Goal: Task Accomplishment & Management: Manage account settings

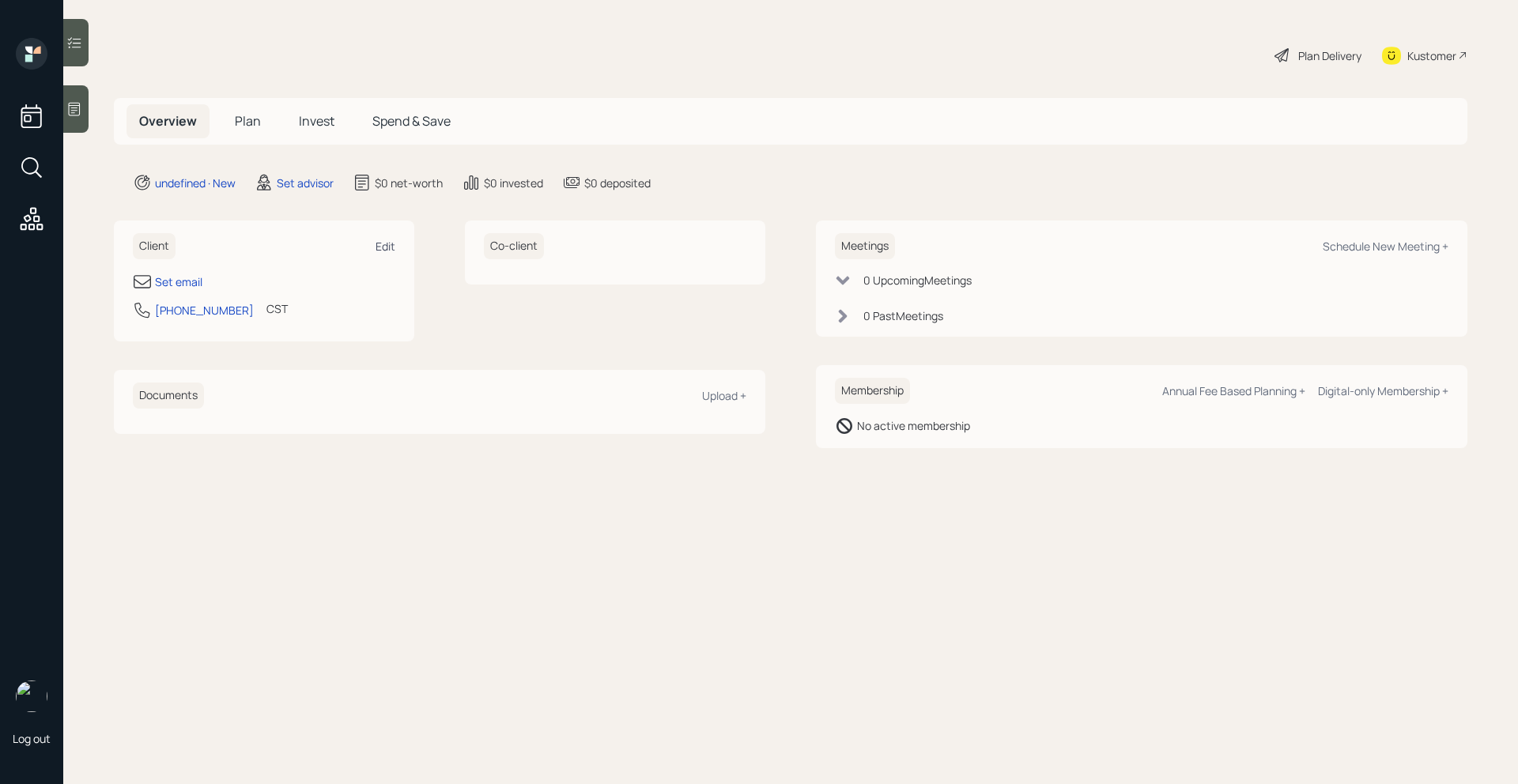
click at [394, 248] on div "Edit" at bounding box center [385, 245] width 20 height 15
select select "America/[GEOGRAPHIC_DATA]"
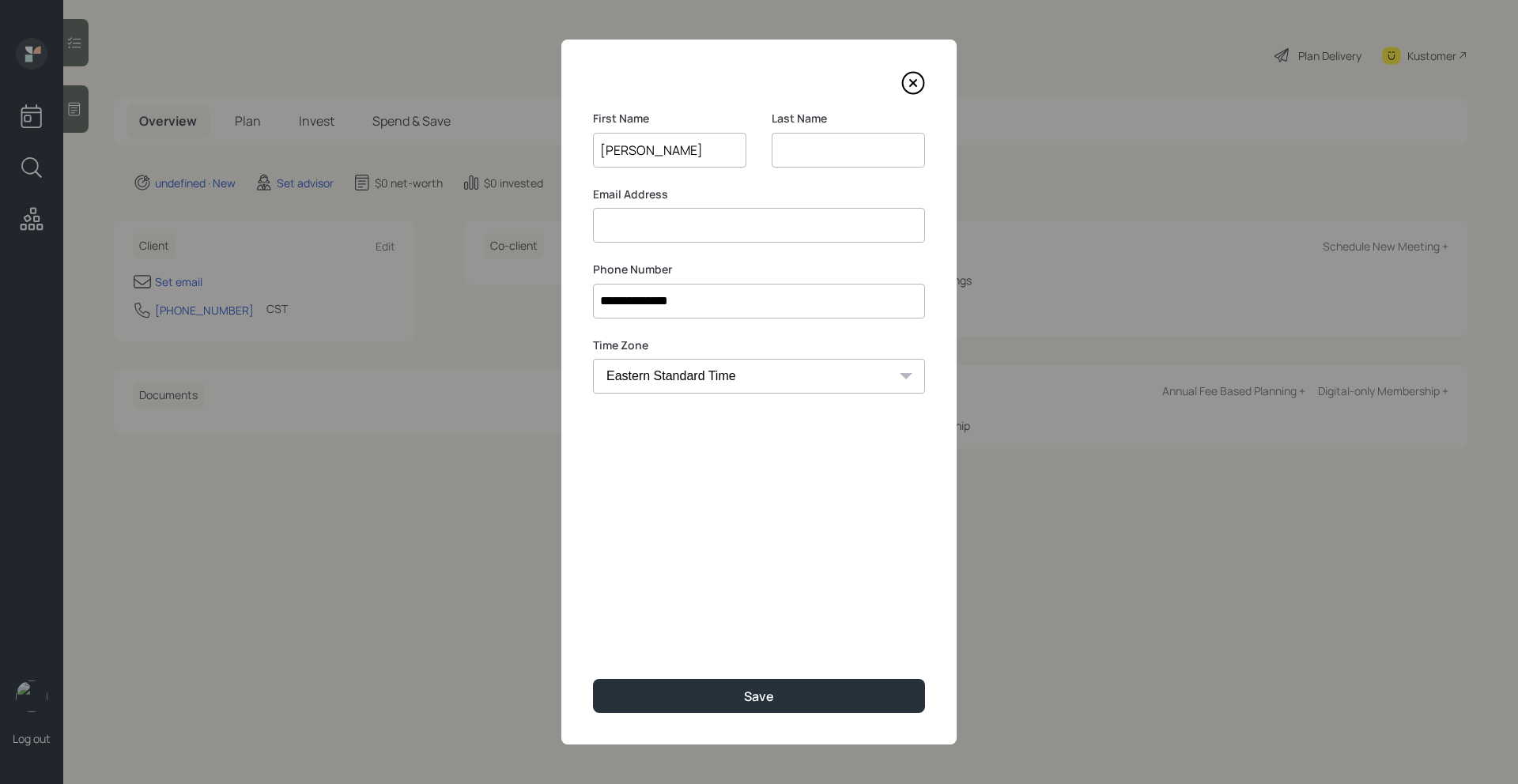
type input "[PERSON_NAME]"
click at [767, 699] on div "Save" at bounding box center [759, 696] width 30 height 17
click at [834, 168] on div "Last Name Last name is required" at bounding box center [849, 150] width 154 height 78
click at [834, 155] on input at bounding box center [849, 150] width 154 height 35
type input "M"
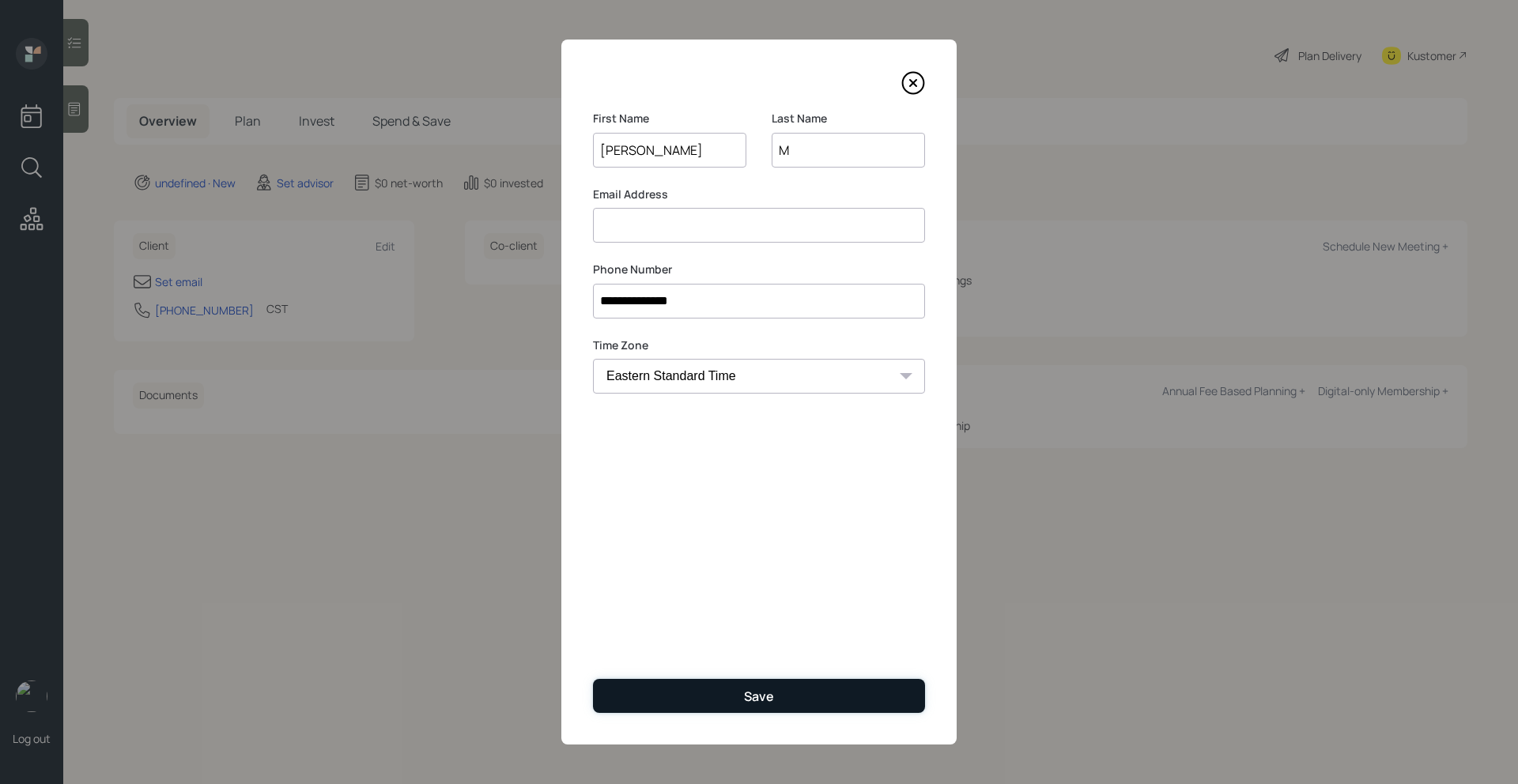
click at [773, 707] on button "Save" at bounding box center [758, 695] width 332 height 34
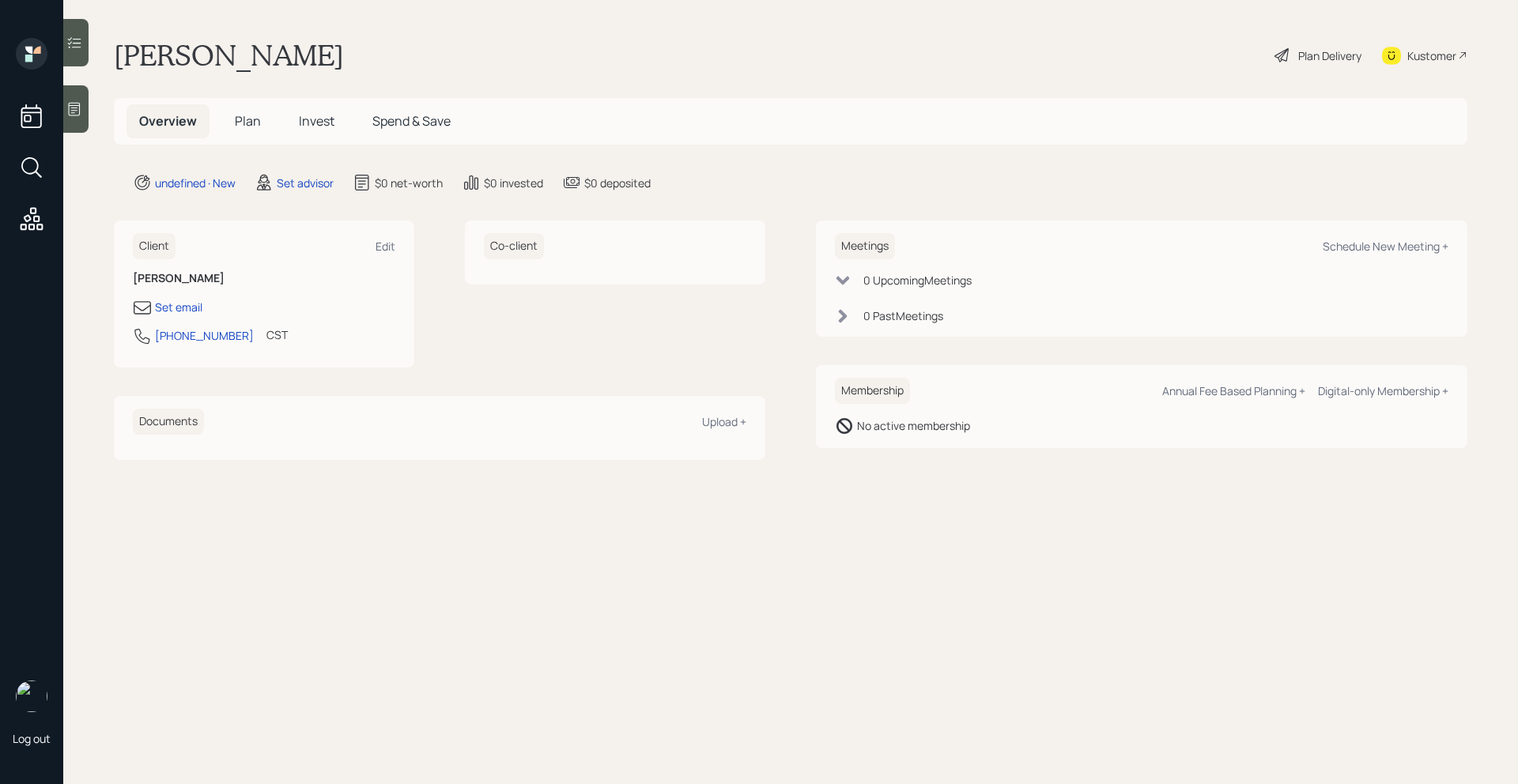
click at [1423, 58] on div "Kustomer" at bounding box center [1432, 55] width 49 height 17
click at [74, 112] on icon at bounding box center [74, 109] width 12 height 13
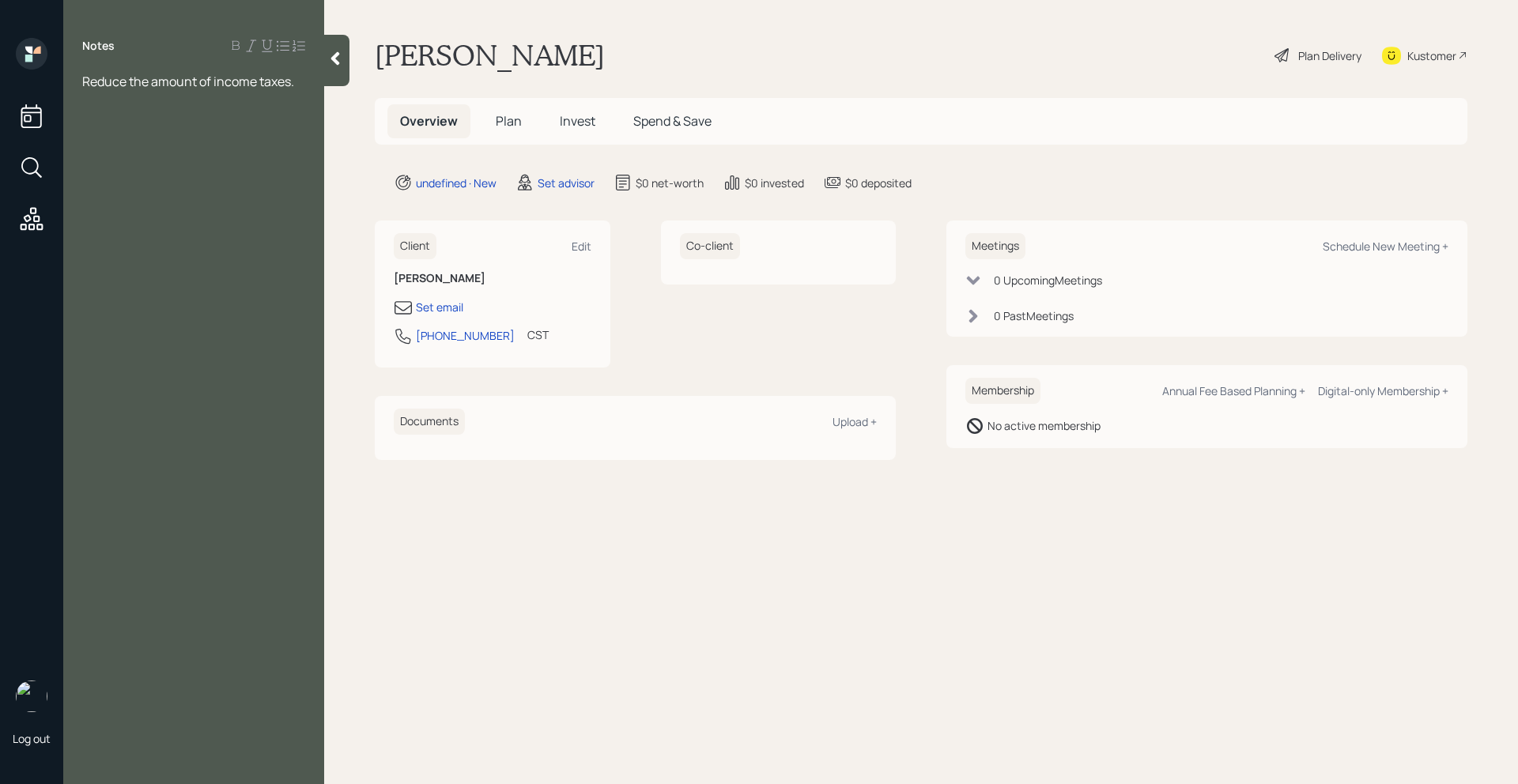
click at [92, 85] on span "Reduce the amount of income taxes." at bounding box center [188, 82] width 212 height 17
click at [212, 107] on div "Notes Wants to reduce the amount of income taxes." at bounding box center [193, 402] width 261 height 727
click at [201, 106] on div "Wants to reduce the amount of income taxes." at bounding box center [193, 90] width 223 height 35
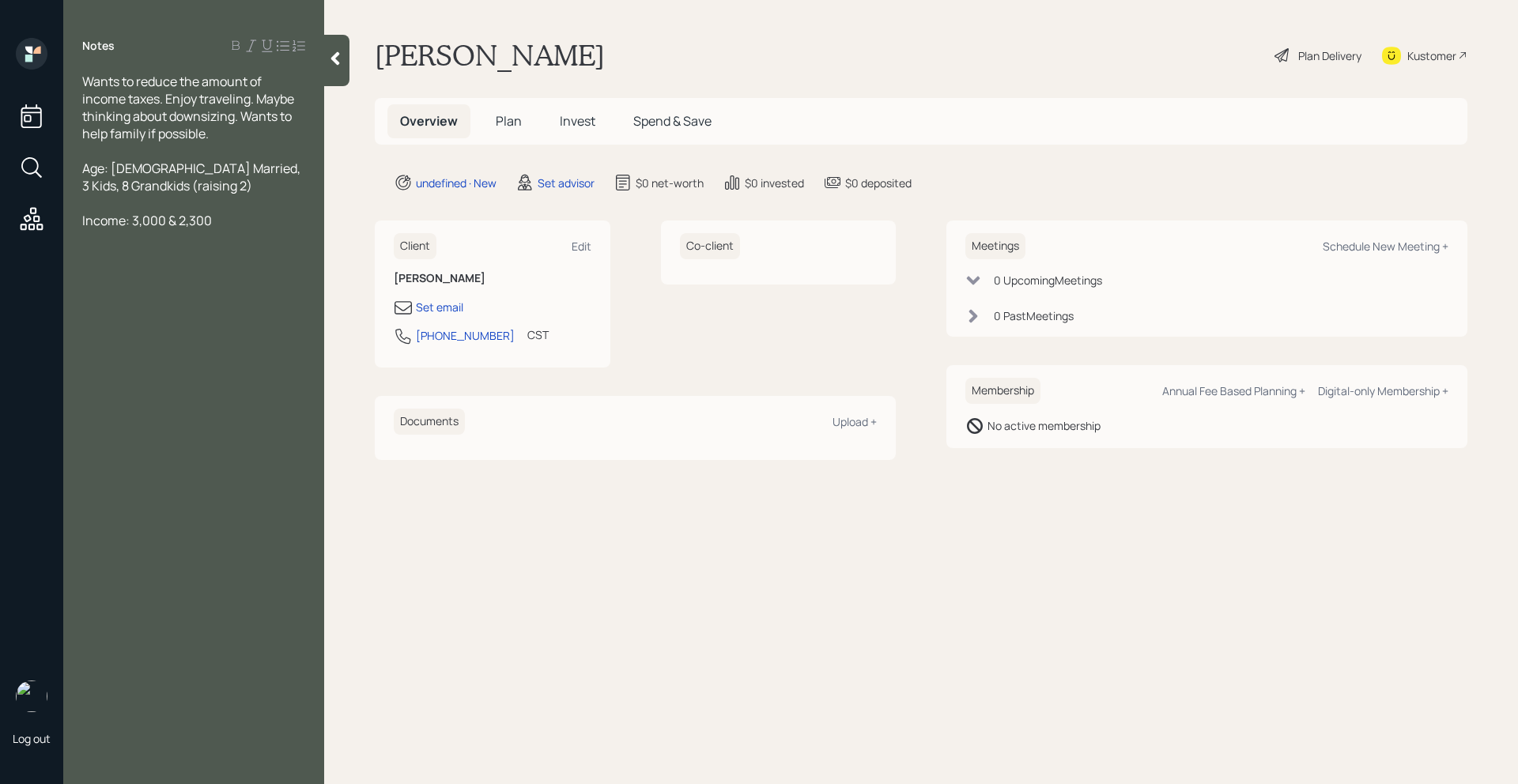
click at [132, 218] on span "Income: 3,000 & 2,300" at bounding box center [147, 220] width 130 height 17
click at [193, 255] on div "SS: 3,000 & 2,300" at bounding box center [193, 255] width 223 height 17
click at [158, 95] on span "Wants to reduce the amount of income taxes. Enjoy traveling. Maybe thinking abo…" at bounding box center [189, 108] width 214 height 70
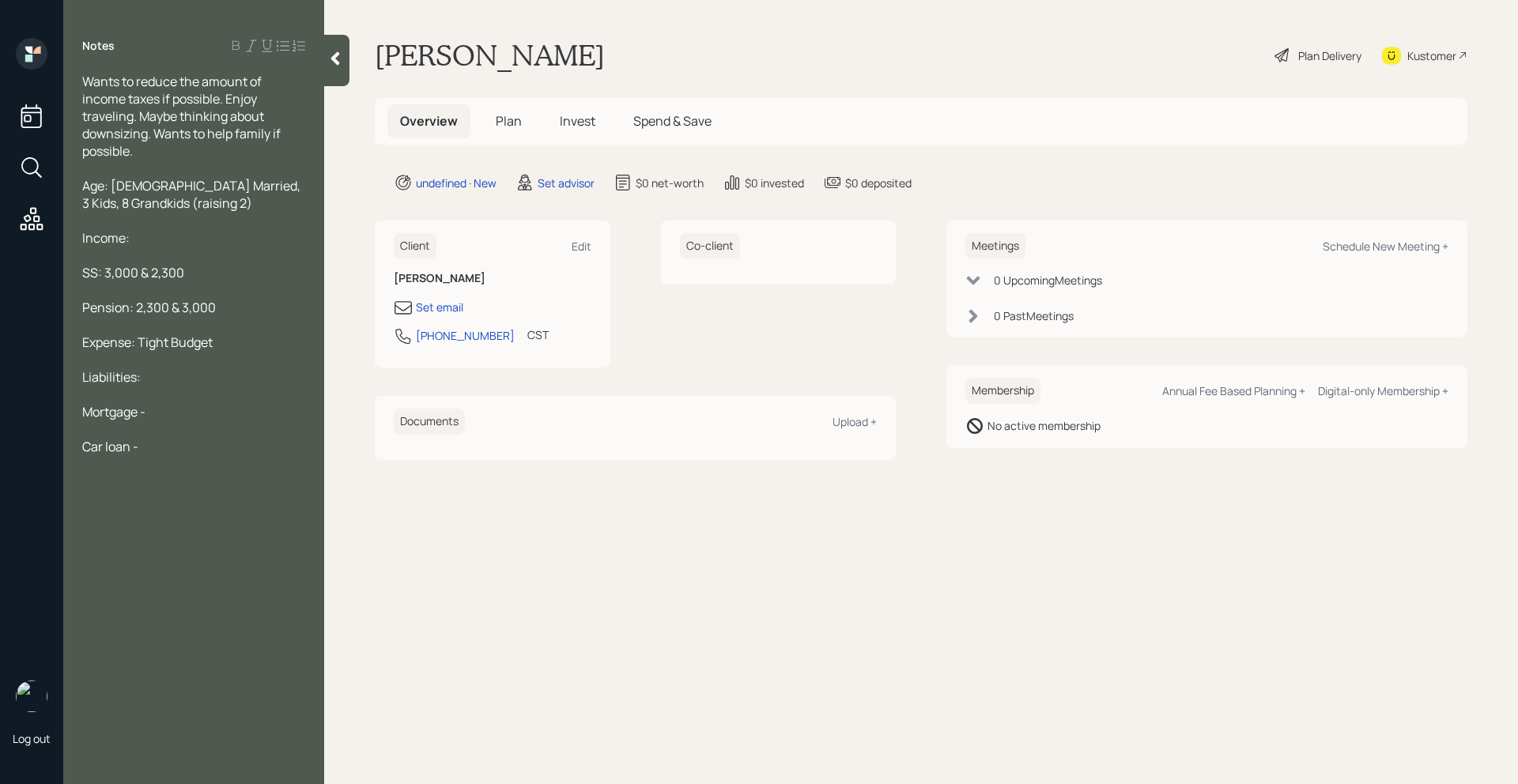
click at [157, 449] on div "Car loan -" at bounding box center [193, 447] width 223 height 17
click at [232, 336] on div "Expense: Tight Budget" at bounding box center [193, 342] width 223 height 17
click at [170, 139] on span "Wants to reduce the amount of income taxes if possible. Enjoy traveling. Maybe …" at bounding box center [182, 116] width 200 height 87
click at [175, 154] on div "Wants to reduce the amount of income taxes if possible. Enjoy traveling. Maybe …" at bounding box center [193, 116] width 223 height 87
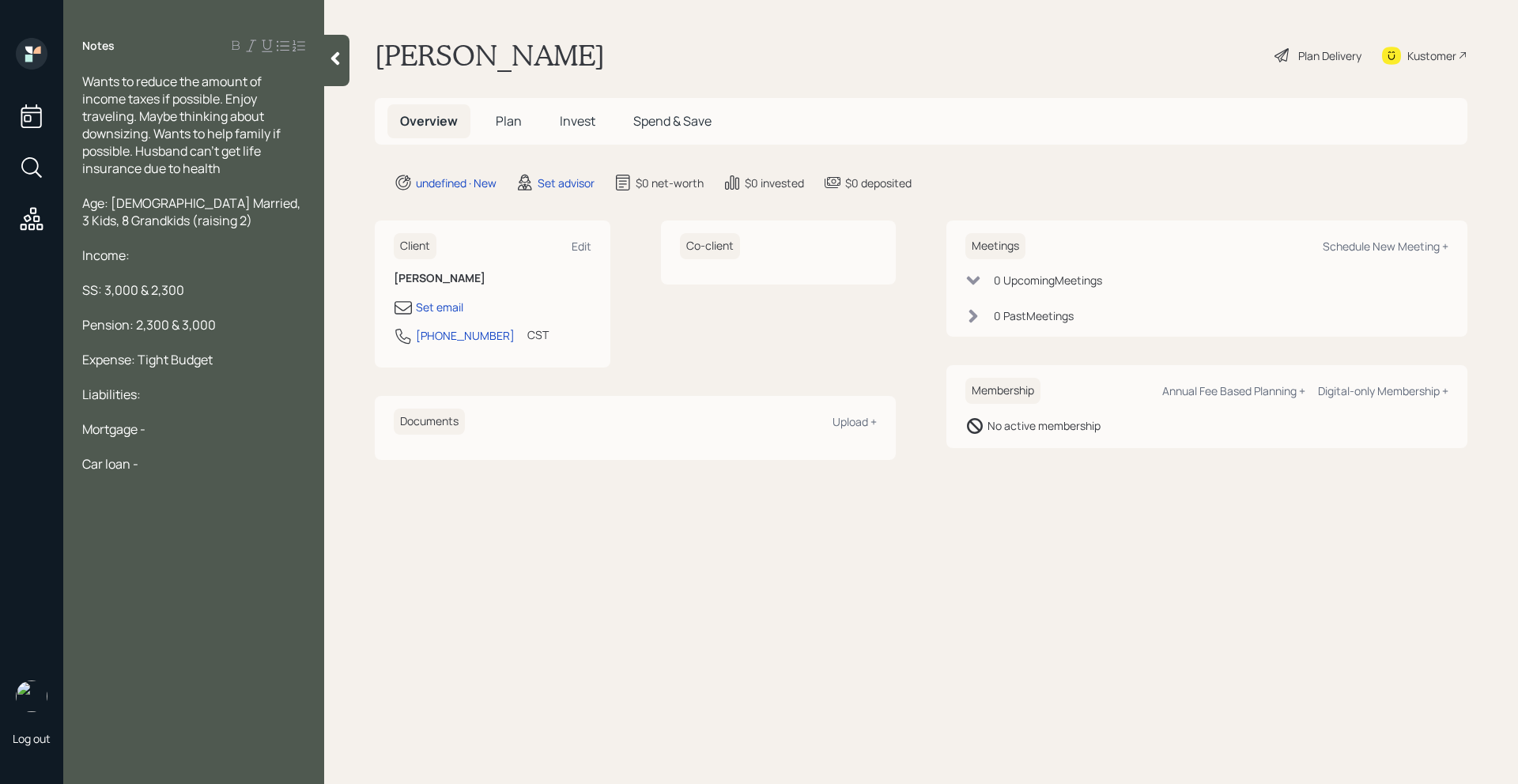
click at [235, 358] on div "Expense: Tight Budget" at bounding box center [193, 360] width 223 height 17
click at [178, 391] on div "Assets:" at bounding box center [193, 394] width 223 height 17
click at [219, 215] on div "Age: [DEMOGRAPHIC_DATA] Married, 3 Kids, 8 Grandkids (raising 2)" at bounding box center [193, 211] width 223 height 35
click at [223, 257] on span "Keeps accounts seperate" at bounding box center [155, 255] width 147 height 17
click at [210, 250] on span "Keeps accounts seperate" at bounding box center [155, 255] width 147 height 17
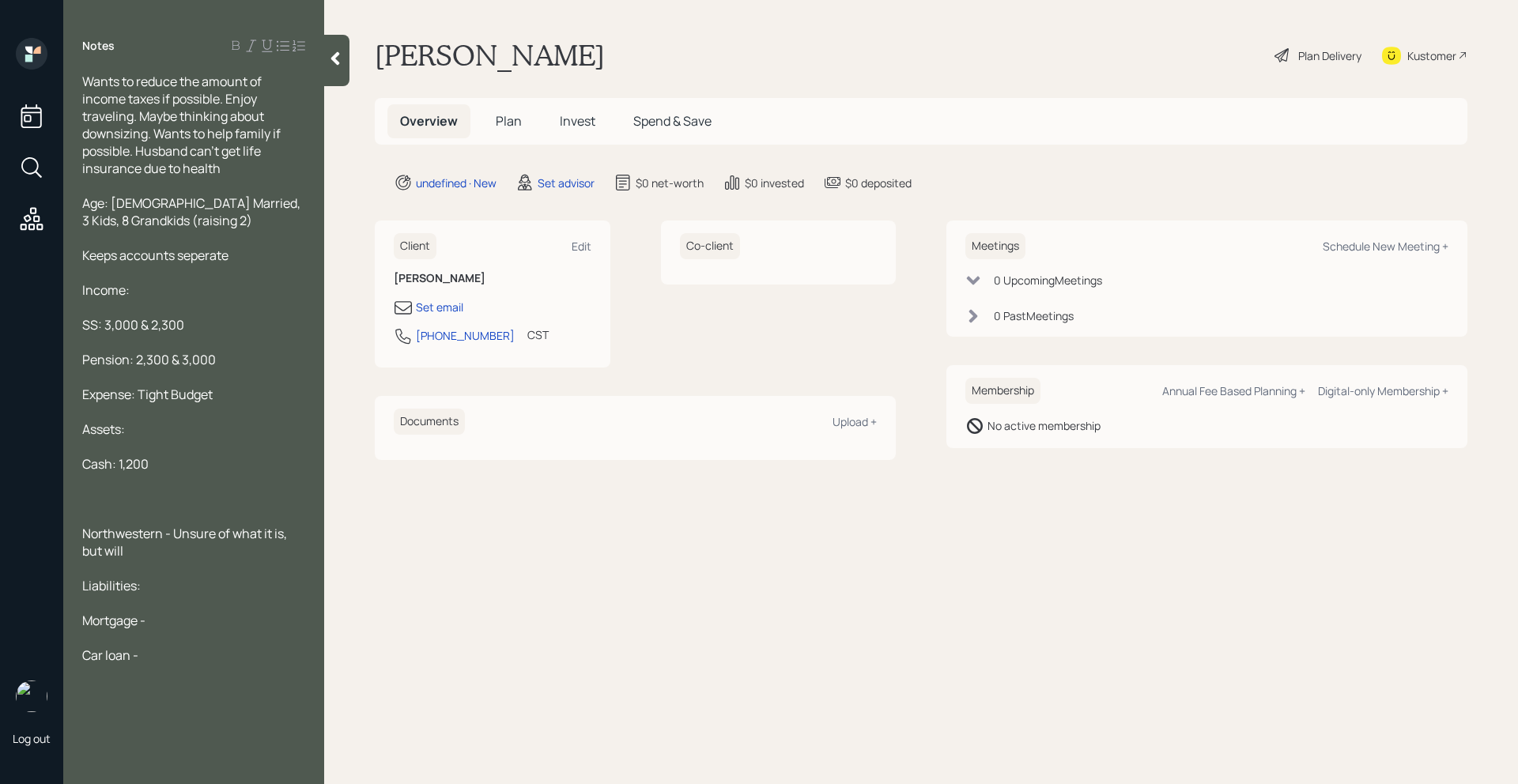
click at [210, 250] on span "Keeps accounts seperate" at bounding box center [155, 255] width 147 height 17
click at [208, 258] on span "Keeps accounts seperate" at bounding box center [155, 255] width 147 height 17
click at [110, 485] on div at bounding box center [193, 481] width 223 height 17
click at [142, 560] on div at bounding box center [193, 569] width 223 height 17
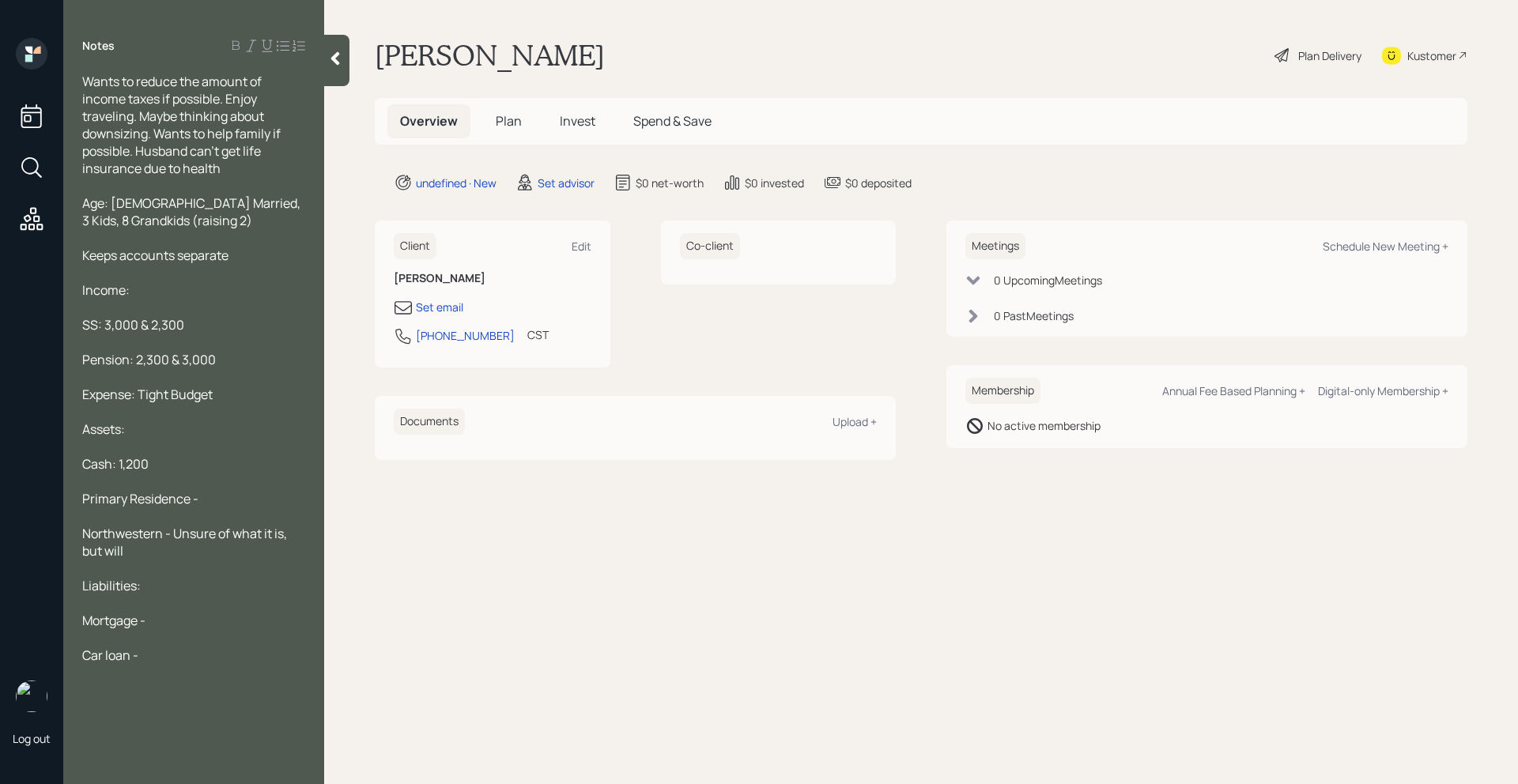
click at [238, 492] on div "Primary Residence -" at bounding box center [193, 499] width 223 height 17
click at [179, 543] on div "Northwestern - Unsure of what it is, but will" at bounding box center [193, 542] width 223 height 35
click at [227, 491] on div "Primary Residence -" at bounding box center [193, 499] width 223 height 17
click at [178, 615] on div "Mortgage -" at bounding box center [193, 620] width 223 height 17
click at [227, 493] on span "Primary Residence - 250,000" at bounding box center [166, 499] width 168 height 17
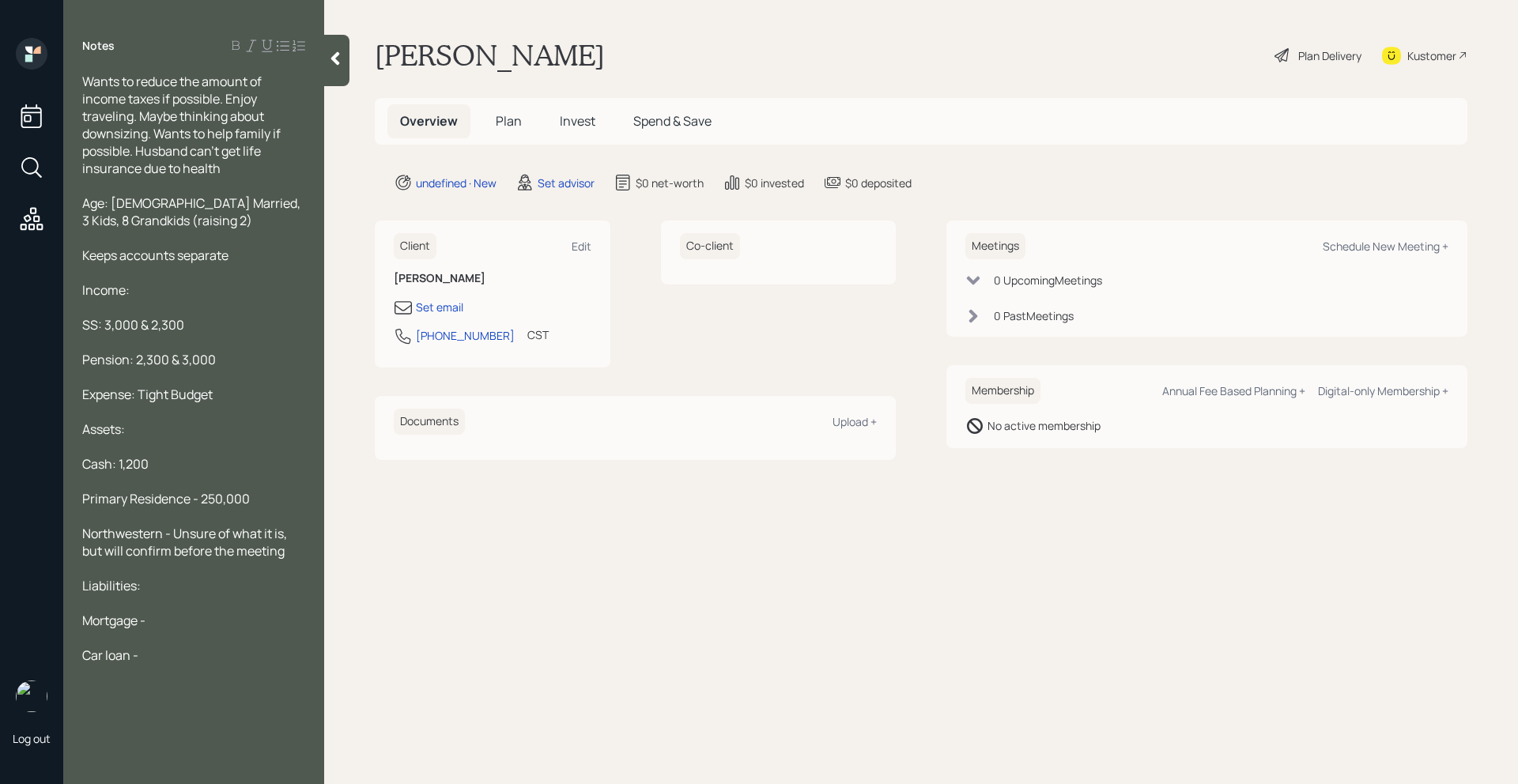
click at [224, 493] on span "Primary Residence - 250,000" at bounding box center [166, 499] width 168 height 17
click at [197, 623] on div "Mortgage -" at bounding box center [193, 620] width 223 height 17
click at [159, 650] on div "Car loan -" at bounding box center [193, 655] width 223 height 17
click at [87, 82] on span "Wants to reduce the amount of income taxes if possible. Enjoy traveling. Maybe …" at bounding box center [182, 125] width 200 height 105
click at [208, 220] on div "Age: [DEMOGRAPHIC_DATA] Married, 3 Kids, 8 Grandkids (raising 2)" at bounding box center [193, 211] width 223 height 35
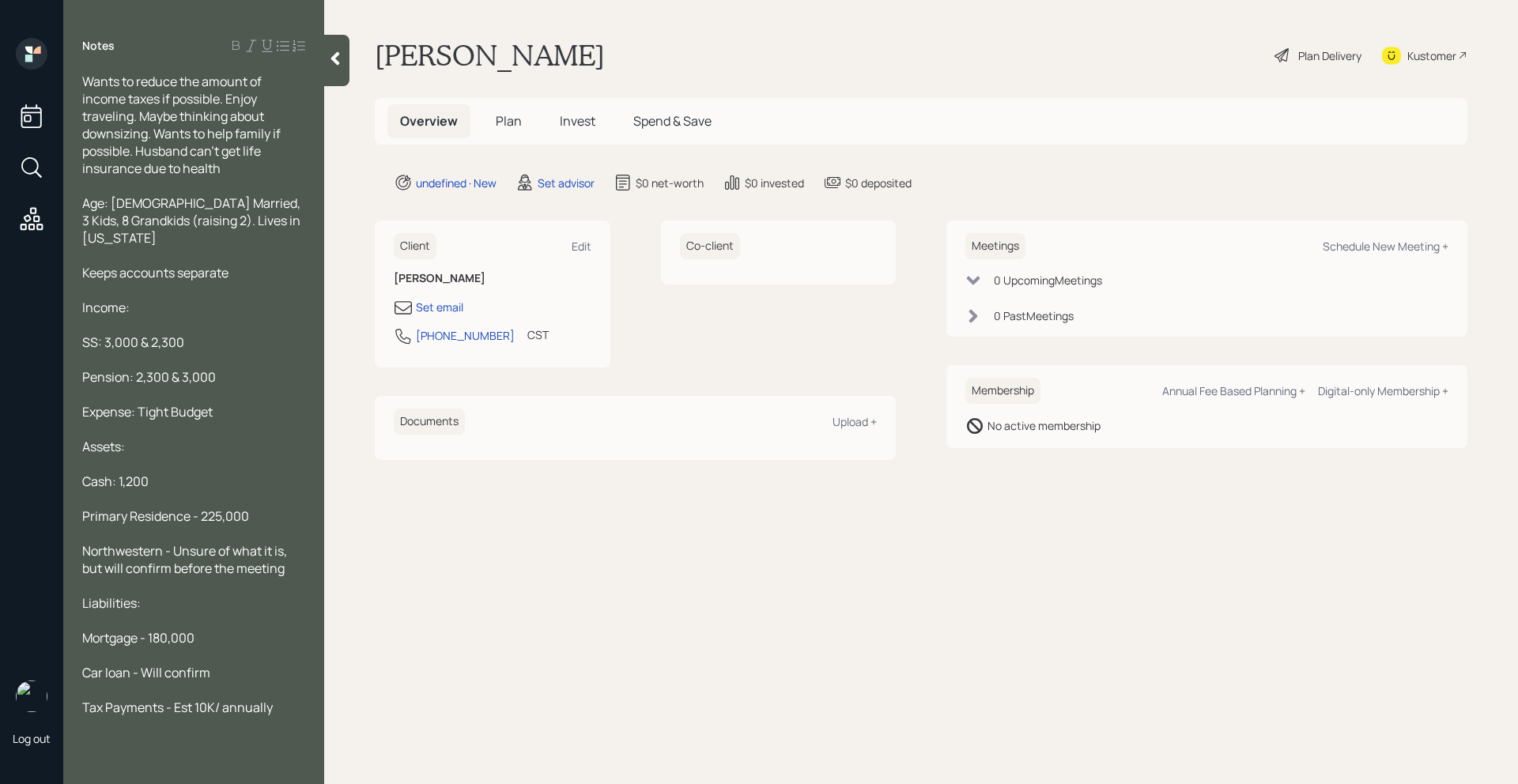
click at [242, 264] on div "Keeps accounts separate" at bounding box center [193, 272] width 223 height 17
click at [332, 56] on icon at bounding box center [335, 59] width 16 height 16
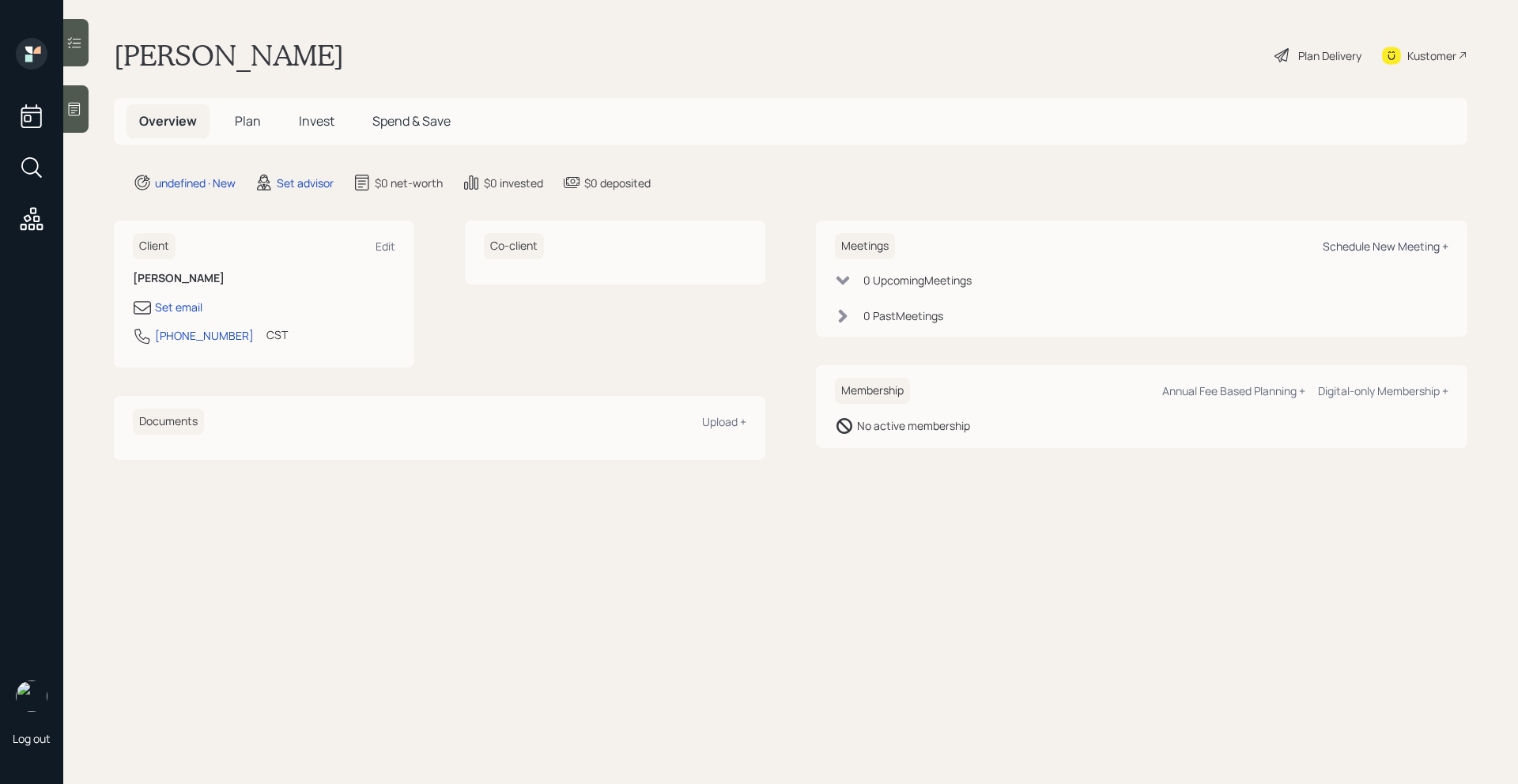
click at [1418, 243] on div "Schedule New Meeting +" at bounding box center [1385, 245] width 126 height 15
select select "round-[PERSON_NAME]"
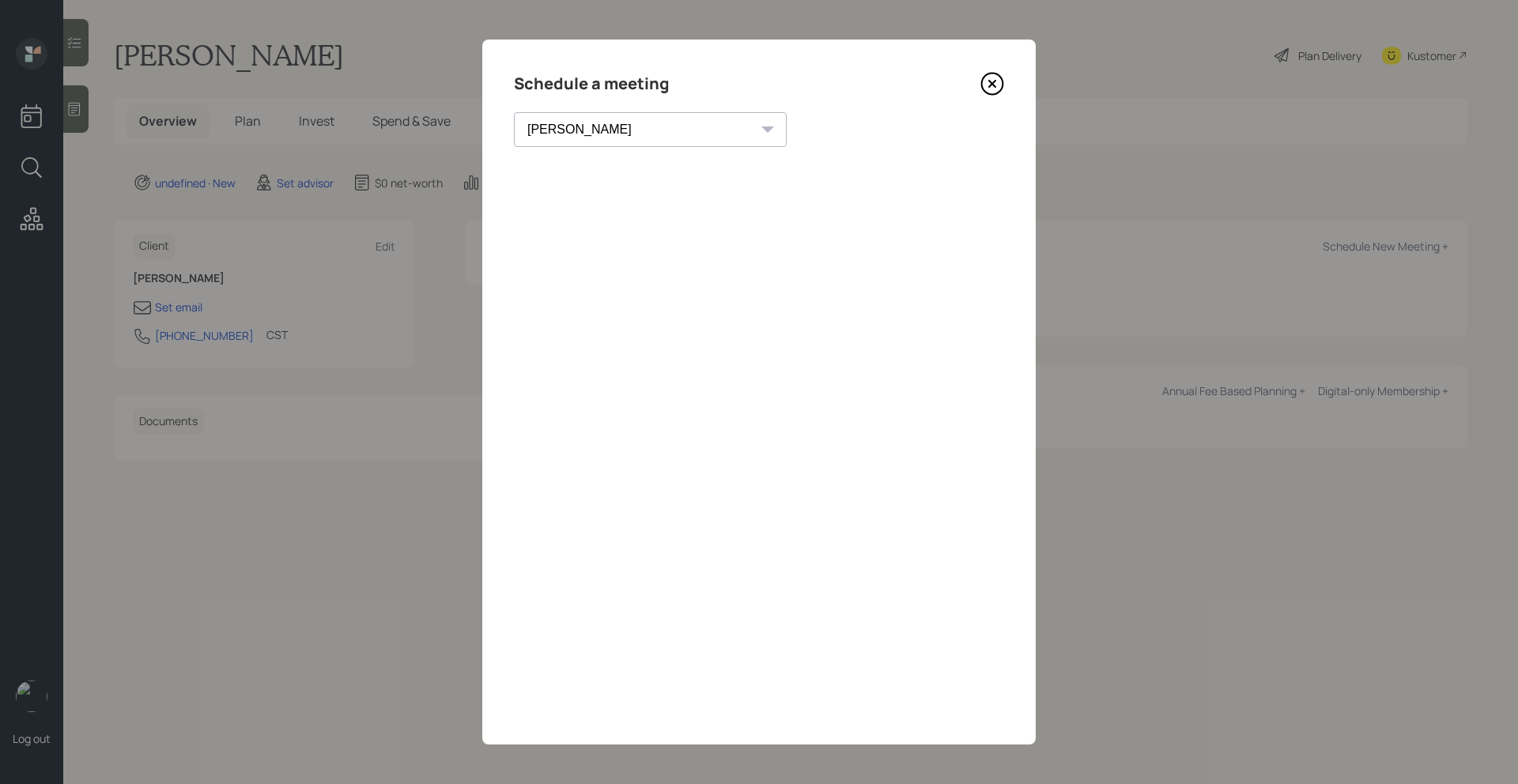
click at [994, 92] on icon at bounding box center [992, 84] width 24 height 24
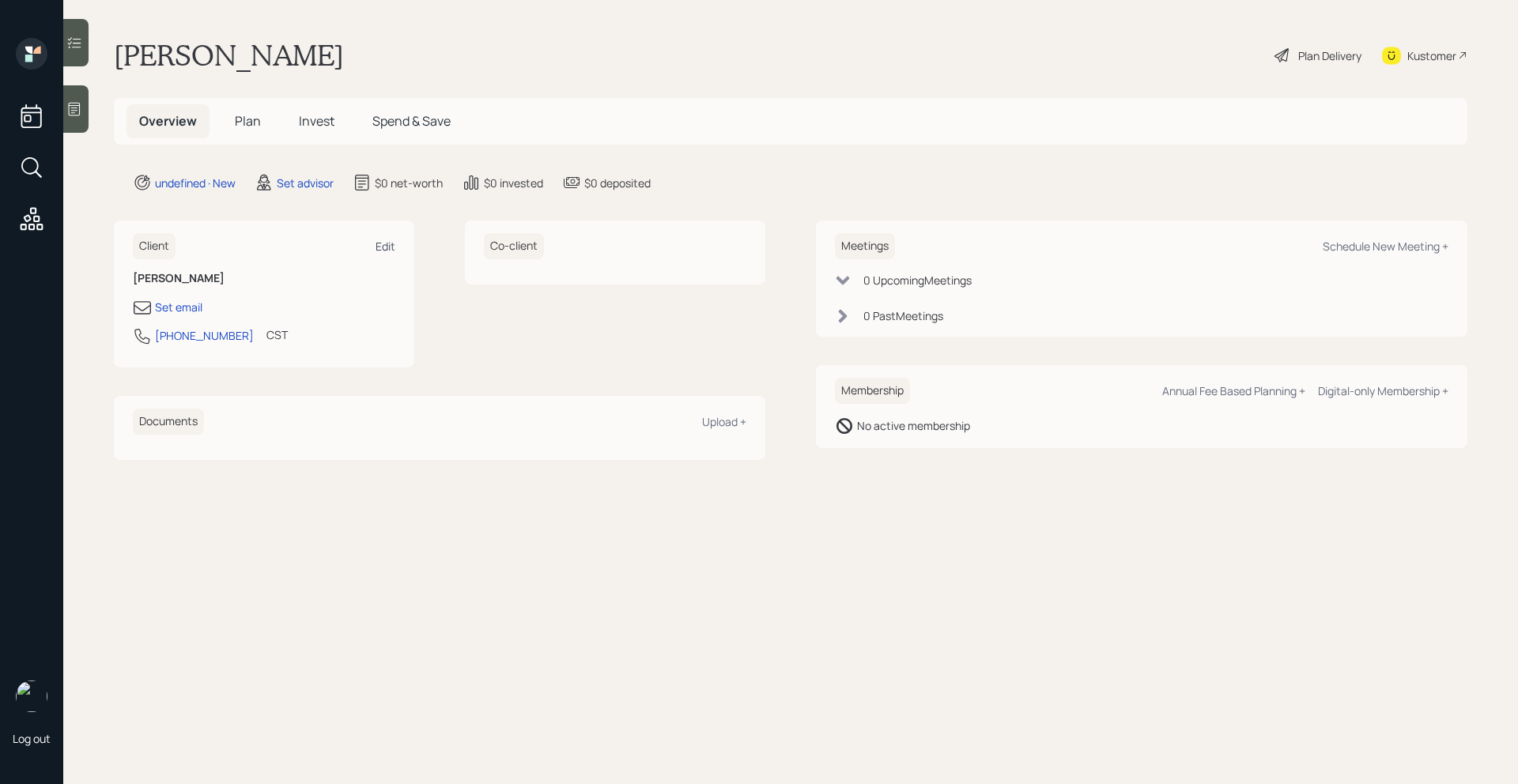
click at [380, 252] on div "Edit" at bounding box center [385, 245] width 20 height 15
select select "America/[GEOGRAPHIC_DATA]"
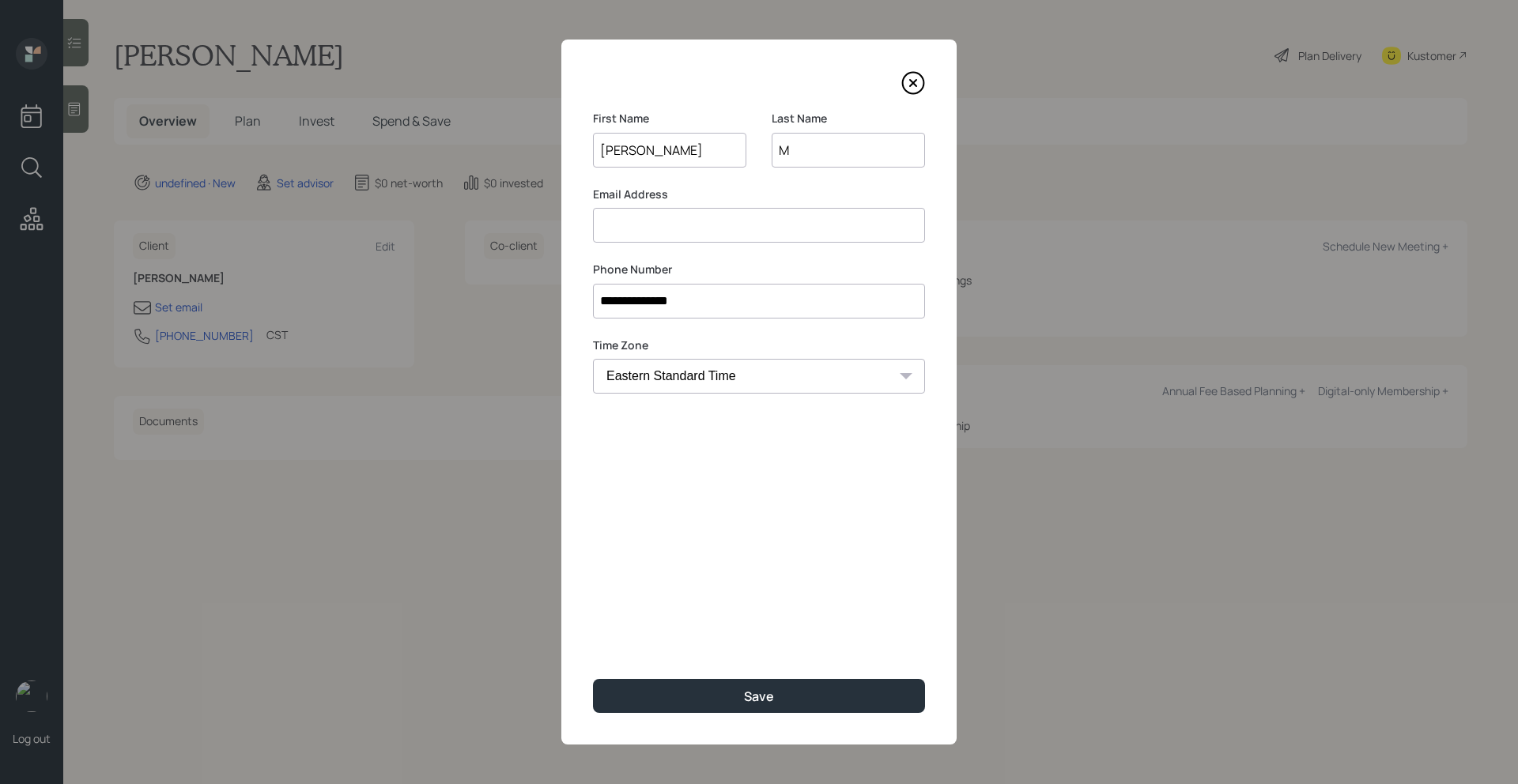
click at [813, 155] on input "M" at bounding box center [849, 150] width 154 height 35
type input "[PERSON_NAME]"
click at [712, 227] on input at bounding box center [758, 225] width 332 height 35
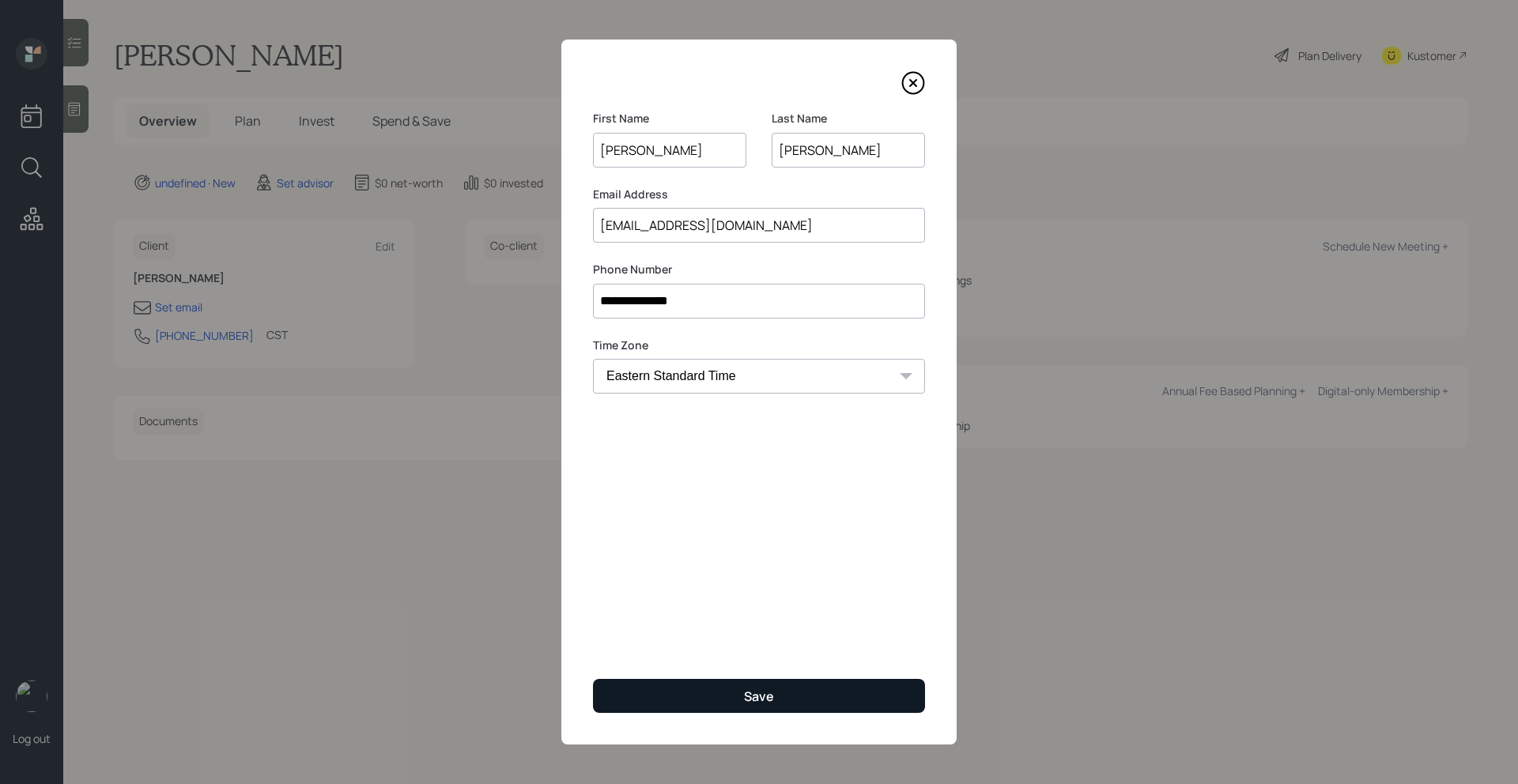
type input "[EMAIL_ADDRESS][DOMAIN_NAME]"
click at [716, 692] on button "Save" at bounding box center [758, 695] width 332 height 34
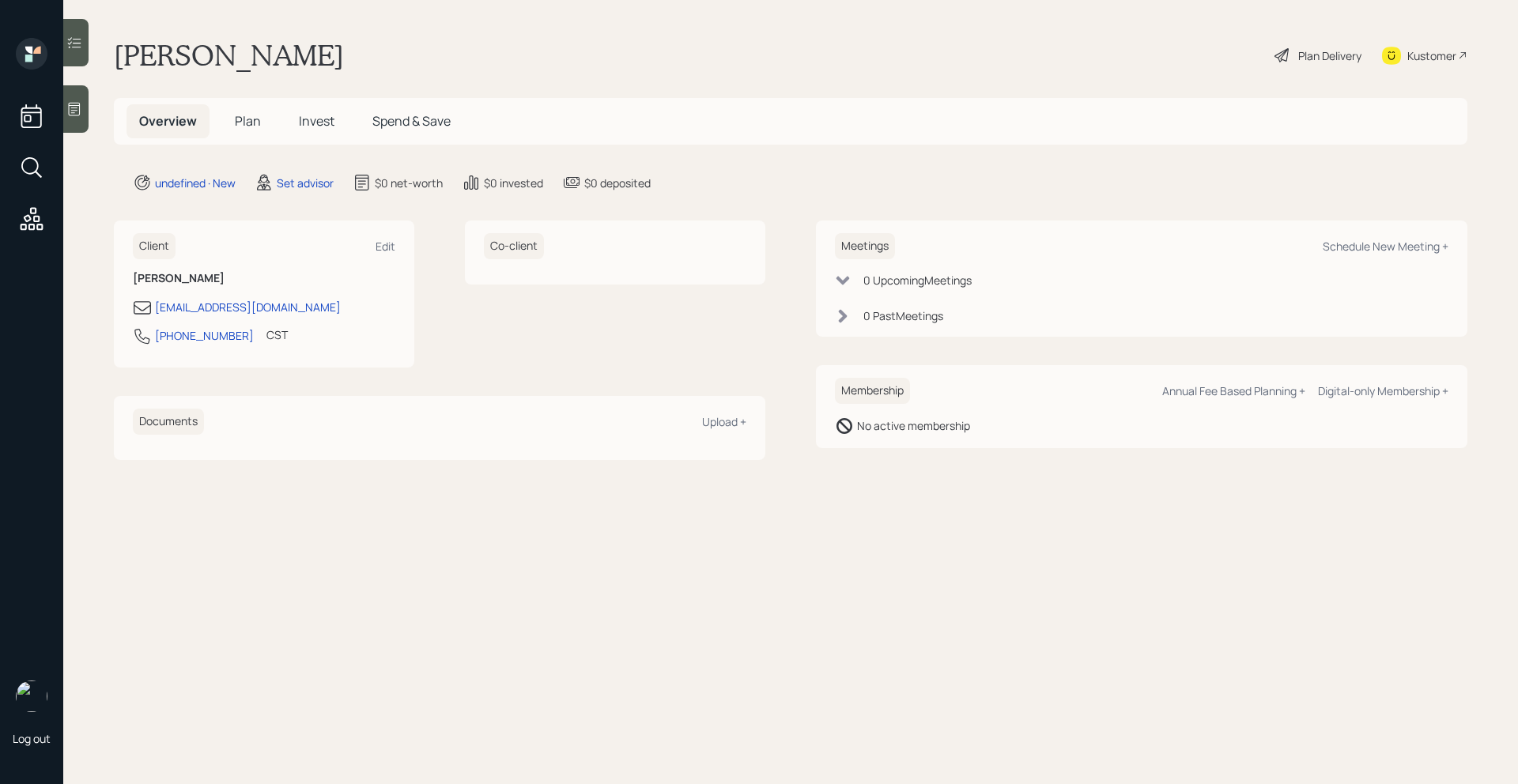
click at [1366, 235] on div "Meetings Schedule New Meeting +" at bounding box center [1142, 245] width 613 height 26
click at [1368, 237] on div "Meetings Schedule New Meeting +" at bounding box center [1142, 245] width 613 height 26
click at [1368, 246] on div "Schedule New Meeting +" at bounding box center [1385, 245] width 126 height 15
select select "round-[PERSON_NAME]"
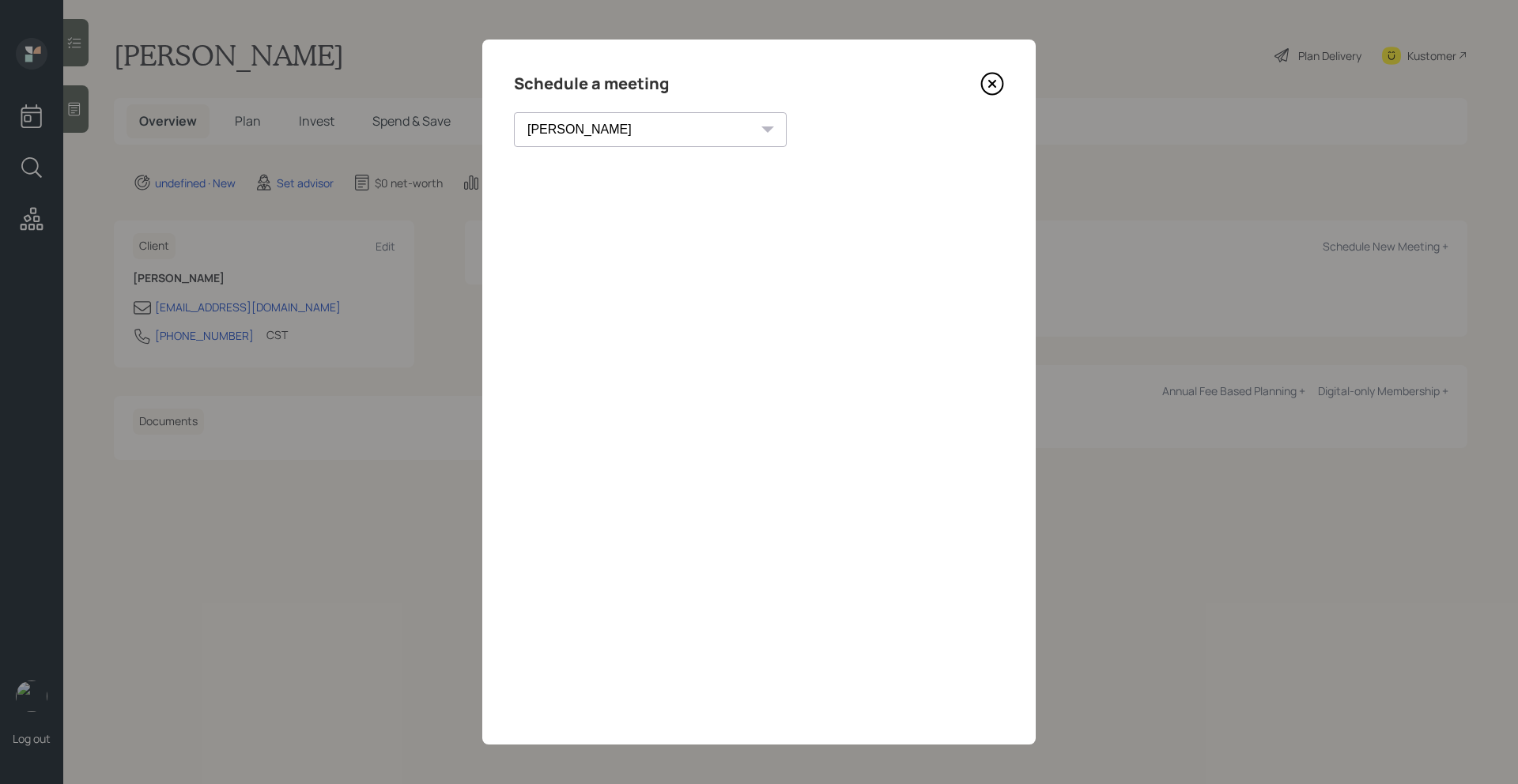
click at [988, 91] on icon at bounding box center [992, 84] width 24 height 24
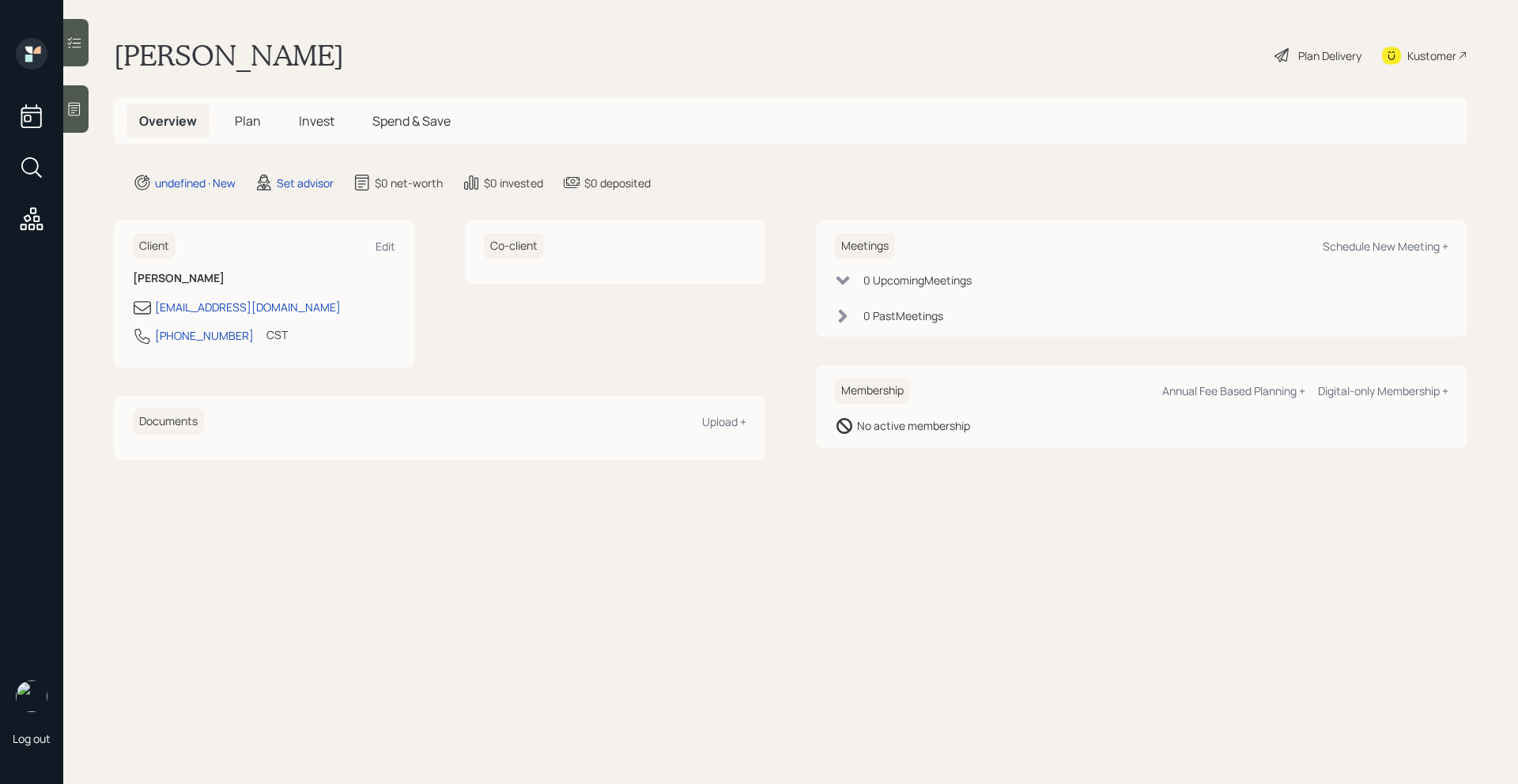
click at [67, 115] on icon at bounding box center [74, 109] width 16 height 16
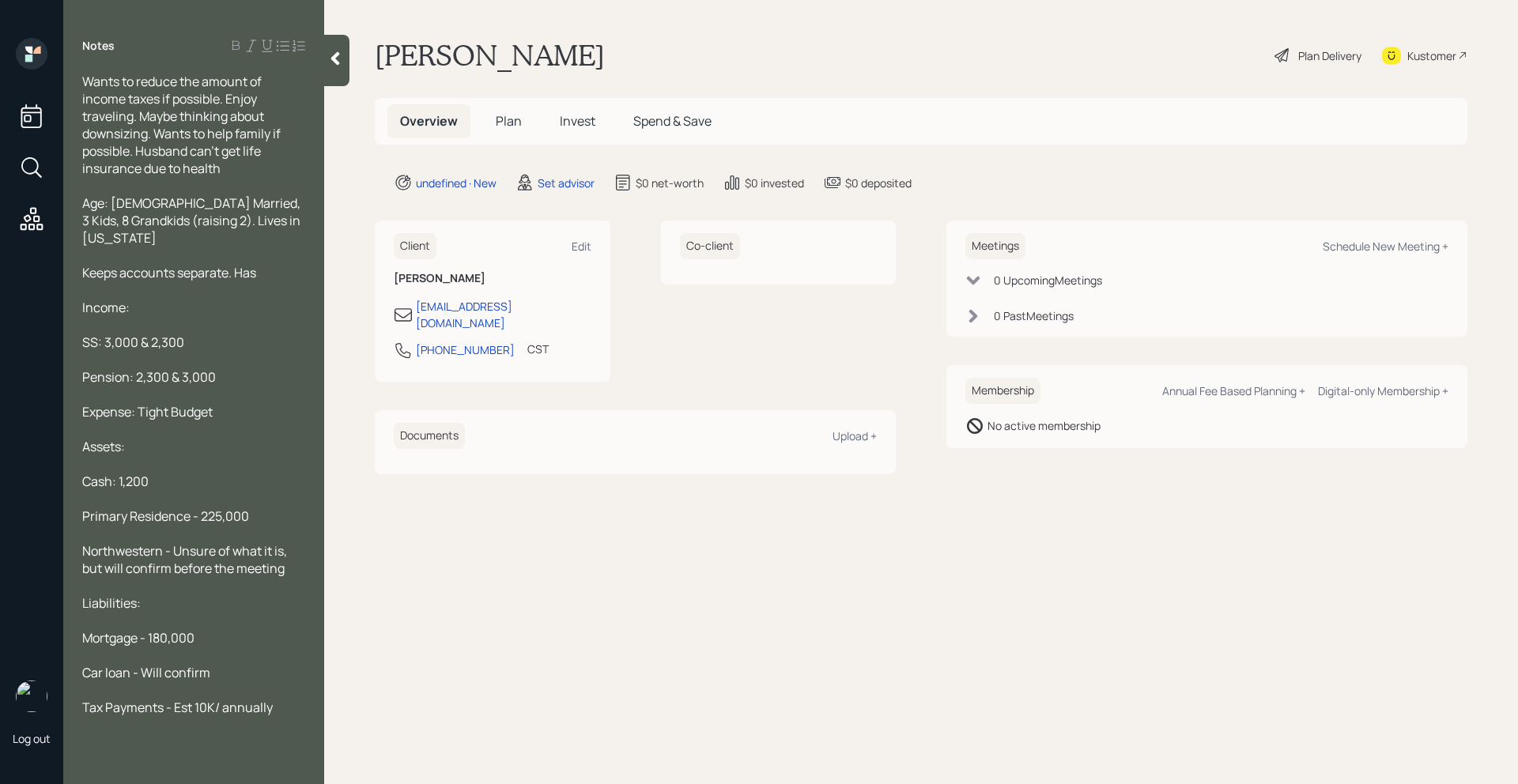
click at [251, 213] on div "Age: [DEMOGRAPHIC_DATA] Married, 3 Kids, 8 Grandkids (raising 2). Lives in [US_…" at bounding box center [193, 220] width 223 height 52
click at [278, 264] on div "Keeps accounts separate. Has" at bounding box center [193, 272] width 223 height 17
click at [338, 53] on icon at bounding box center [335, 59] width 9 height 13
